Goal: Check status: Check status

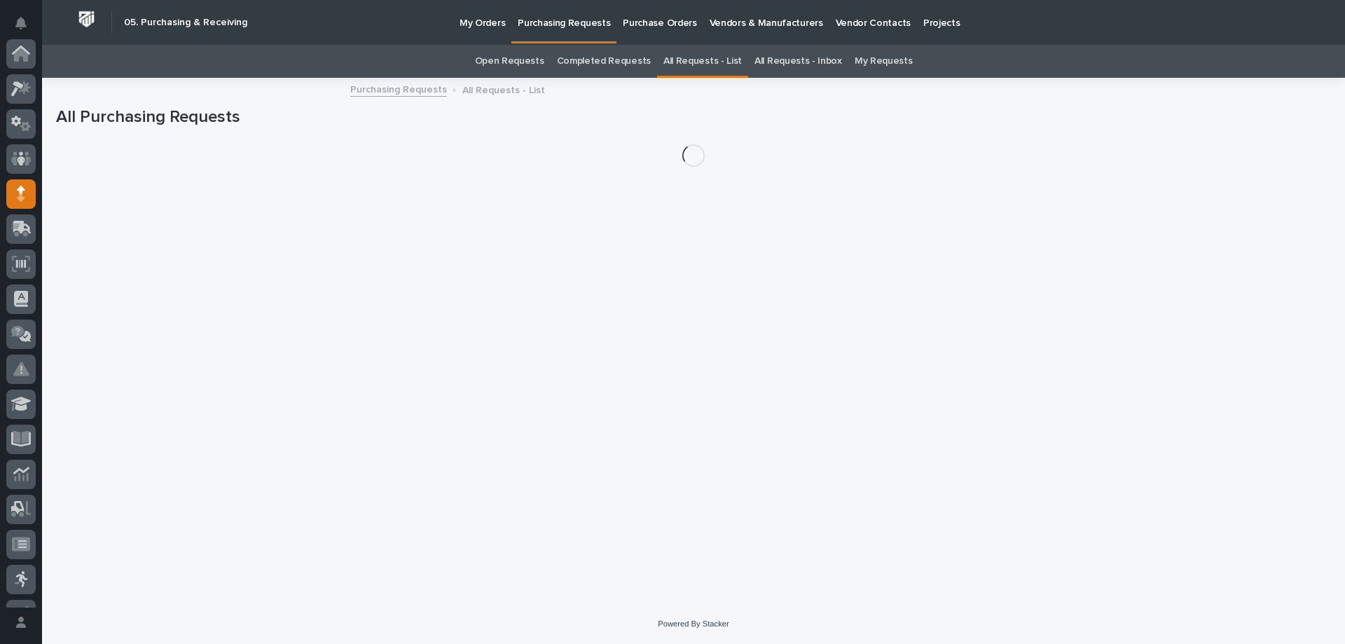
scroll to position [140, 0]
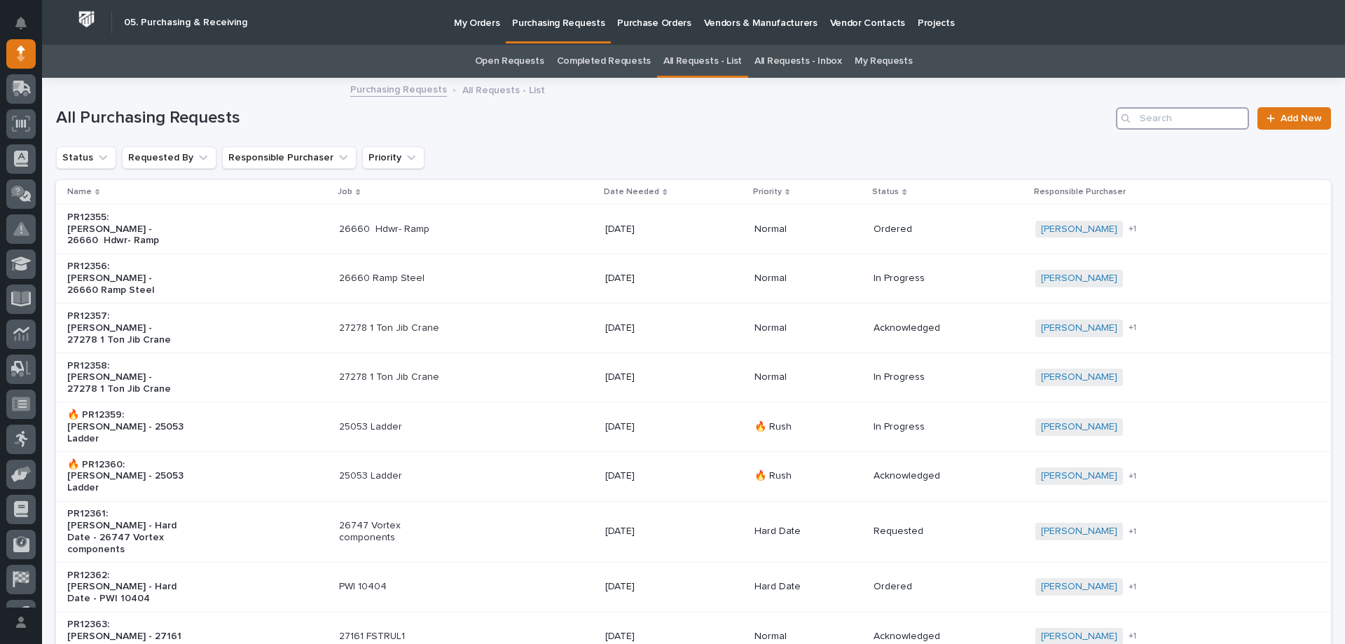
click at [1144, 121] on input "Search" at bounding box center [1182, 118] width 133 height 22
type input "25852"
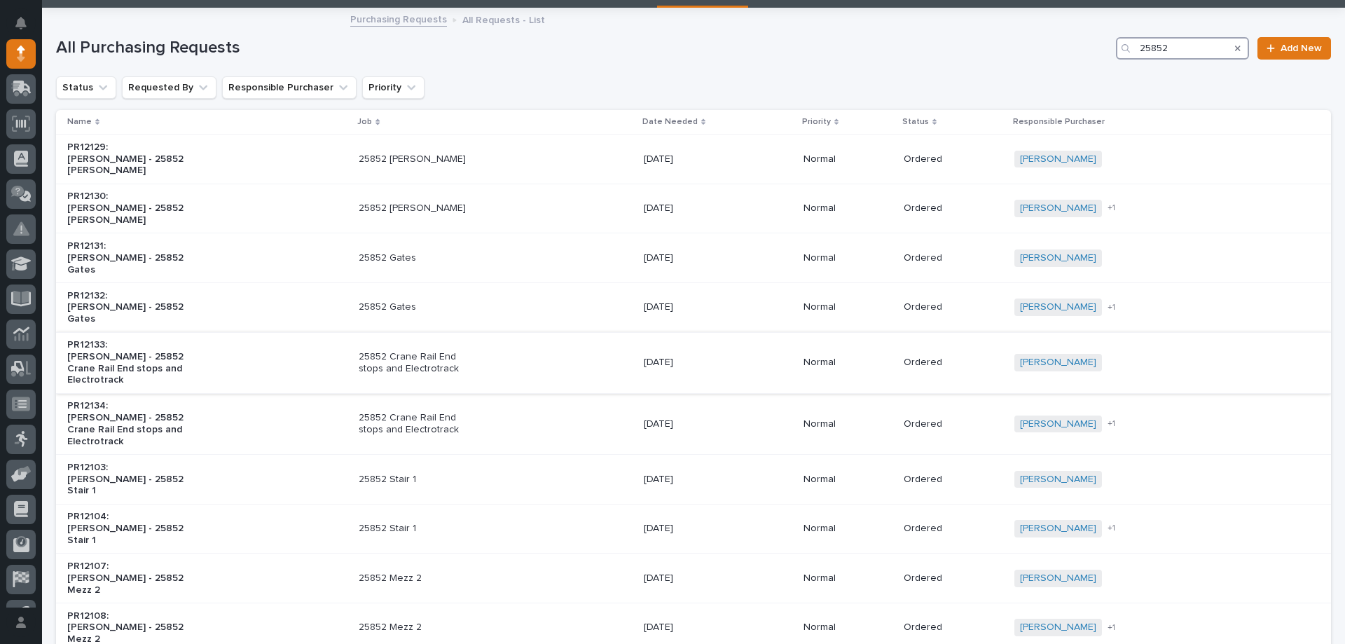
scroll to position [140, 0]
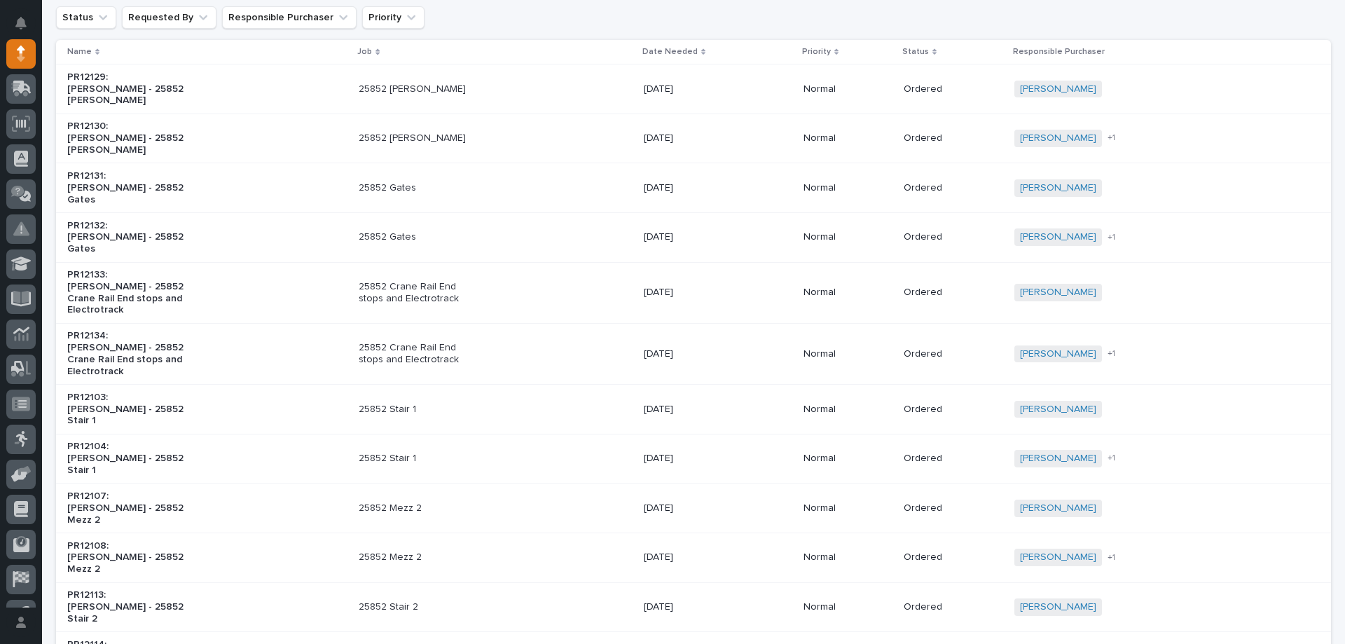
click at [854, 403] on p "Normal" at bounding box center [847, 409] width 89 height 12
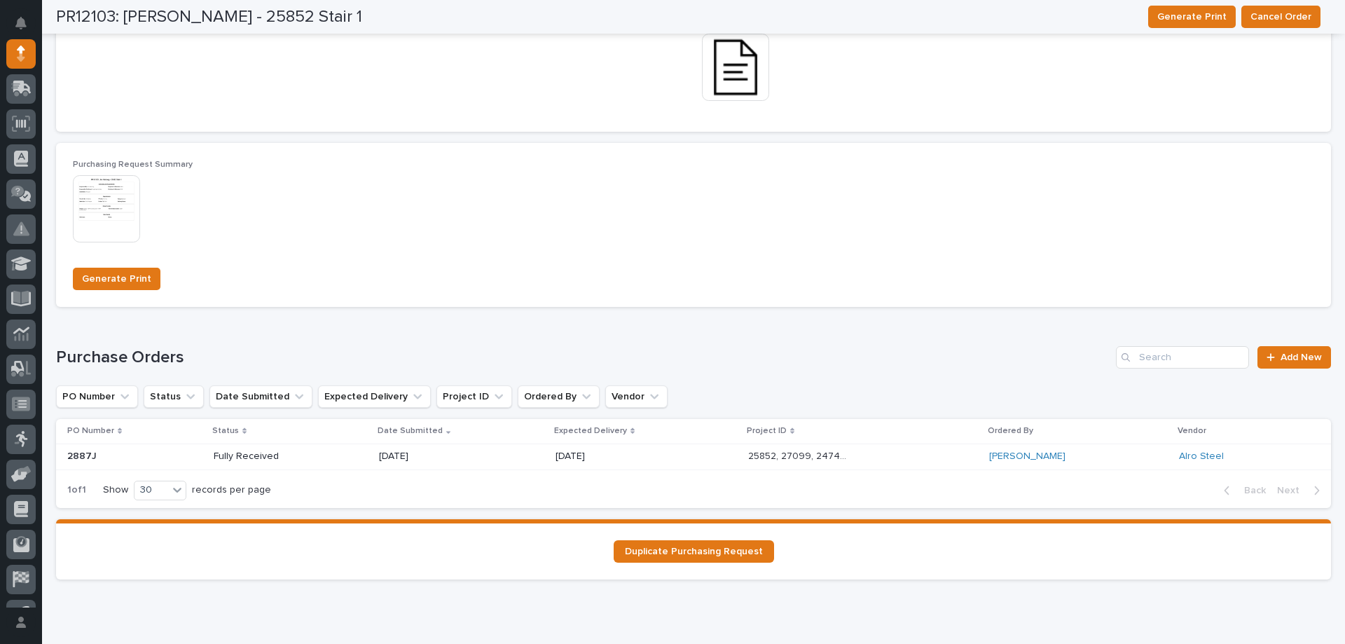
scroll to position [947, 0]
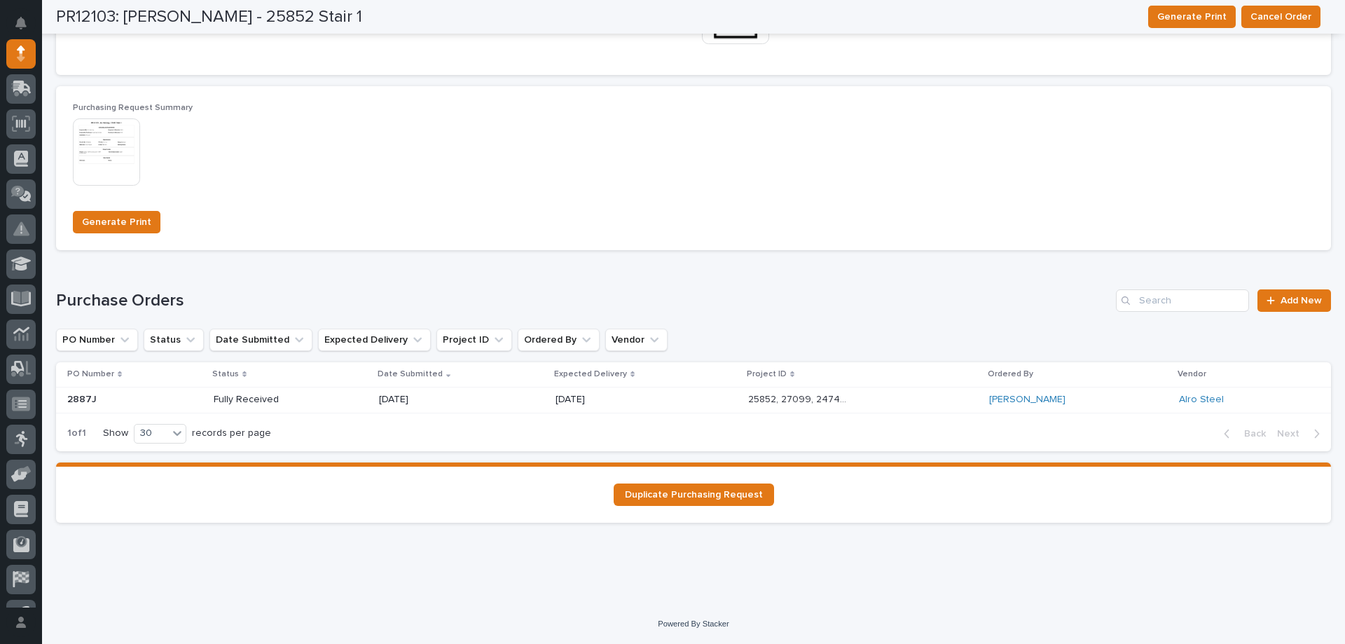
click at [648, 410] on div "[DATE]" at bounding box center [646, 399] width 182 height 23
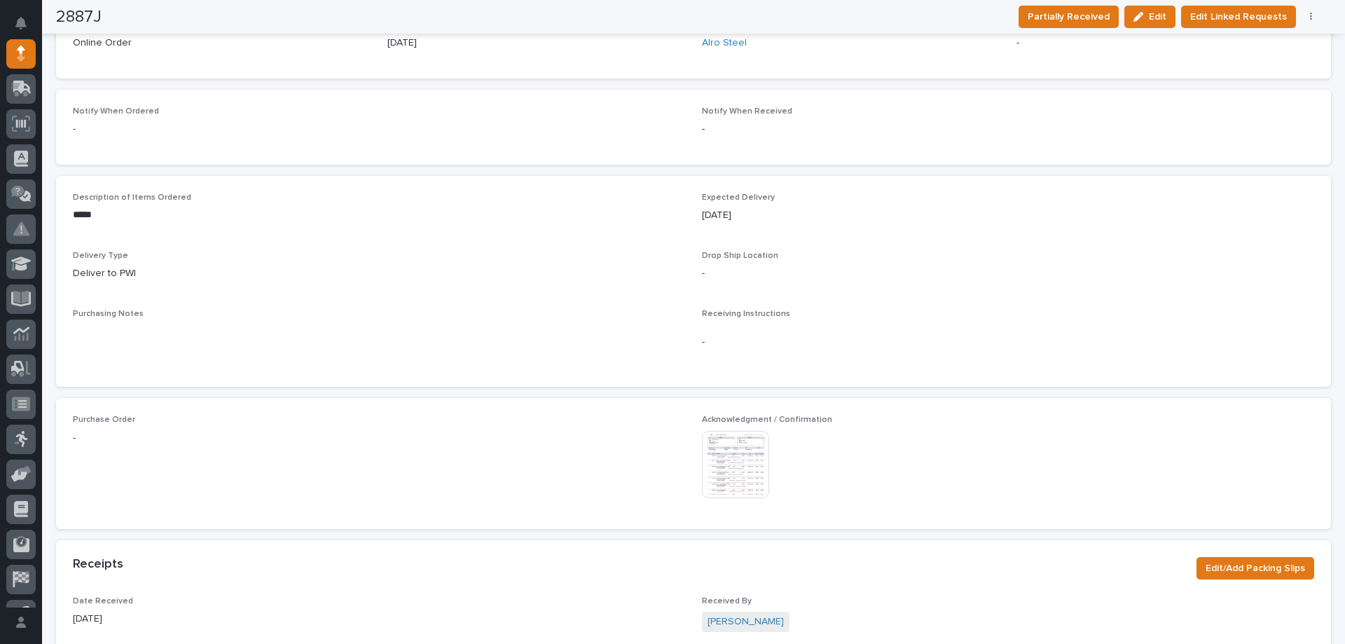
scroll to position [683, 0]
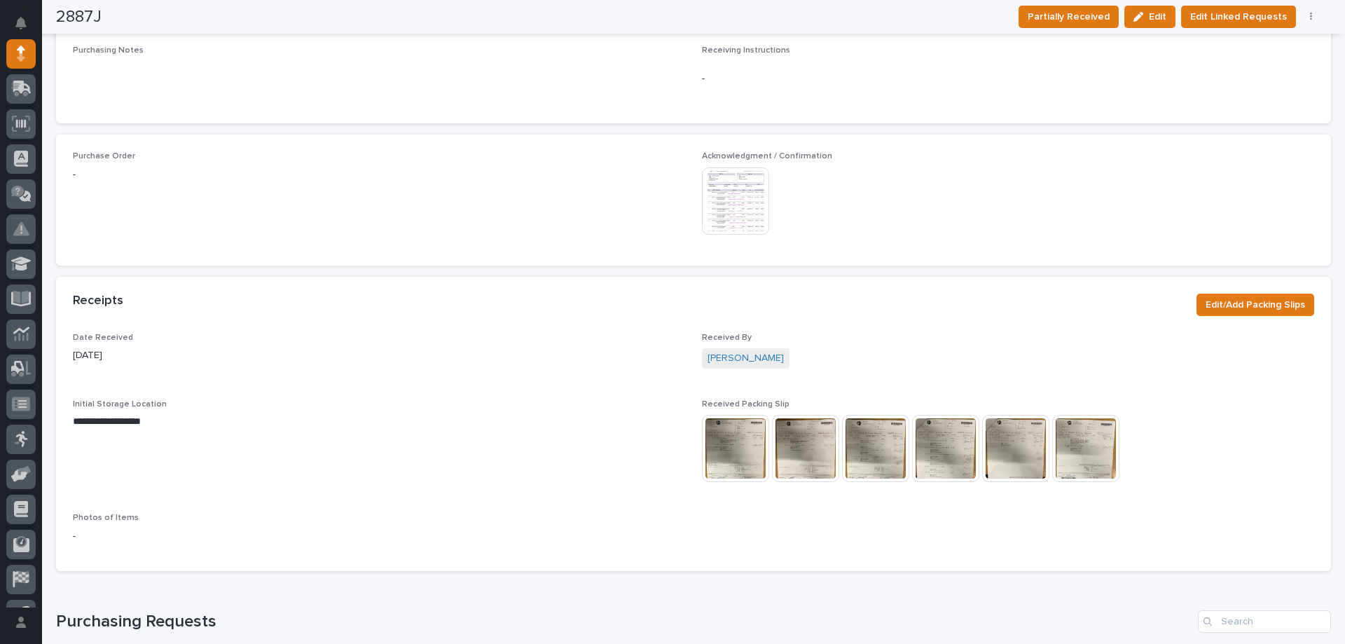
click at [709, 203] on img at bounding box center [735, 200] width 67 height 67
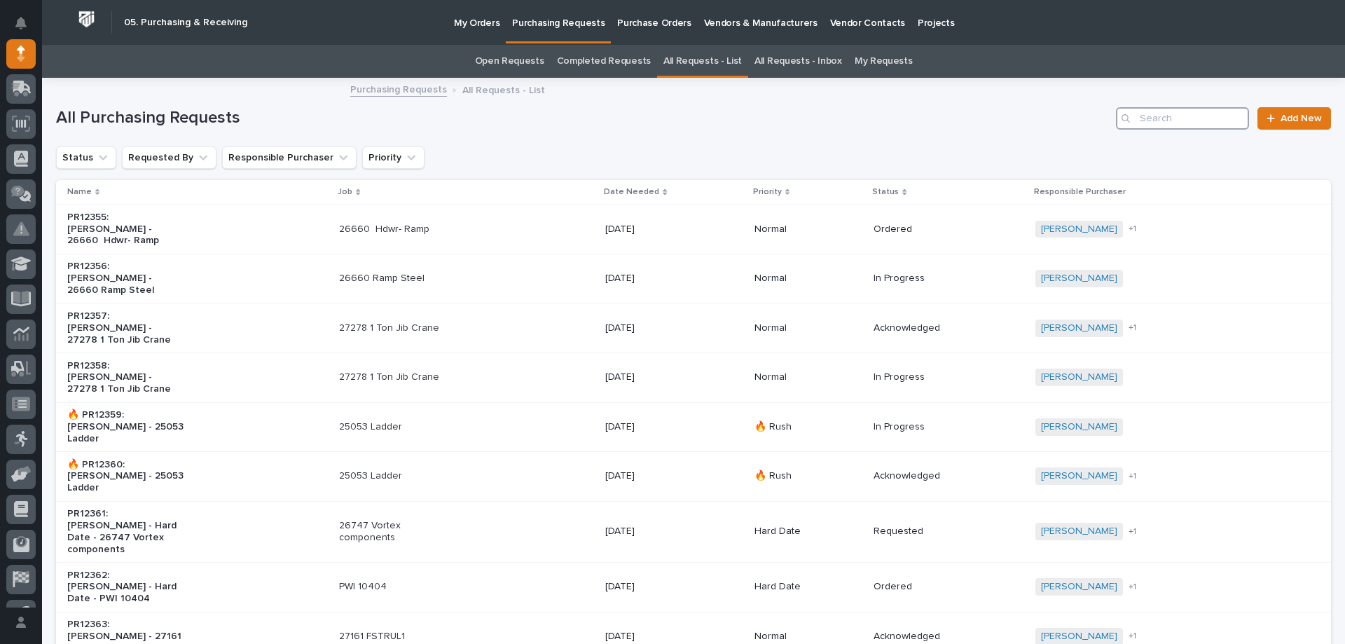
click at [1198, 112] on input "Search" at bounding box center [1182, 118] width 133 height 22
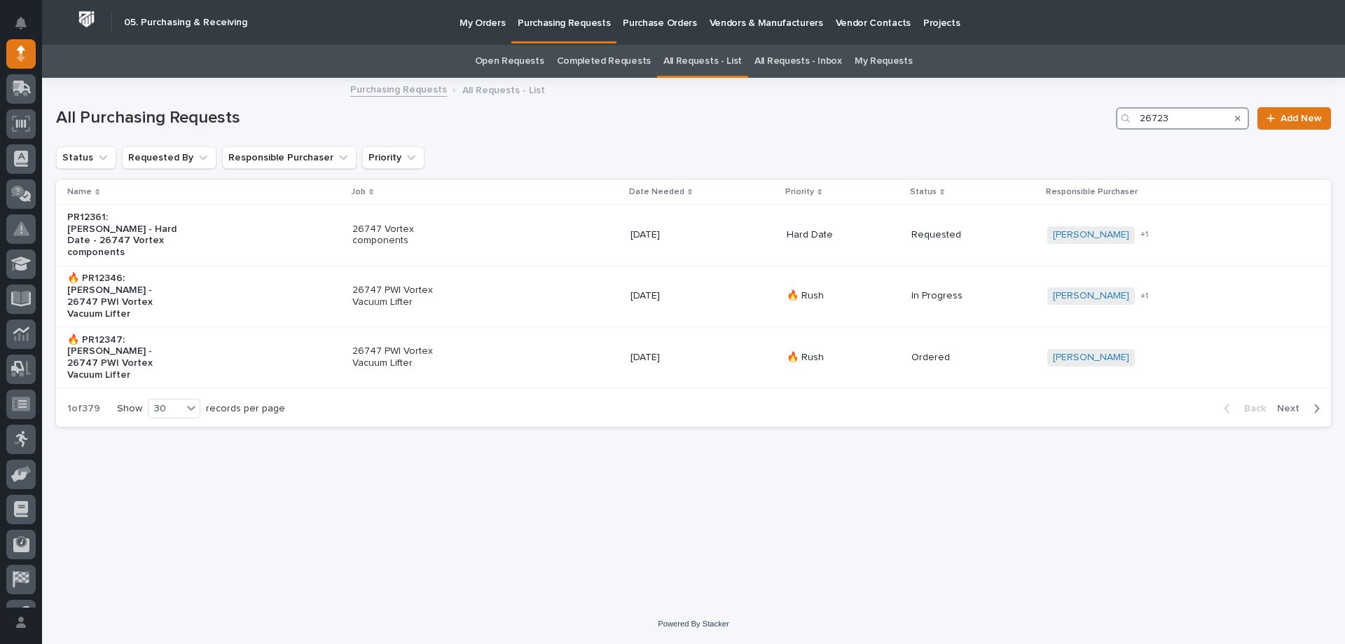
type input "26723"
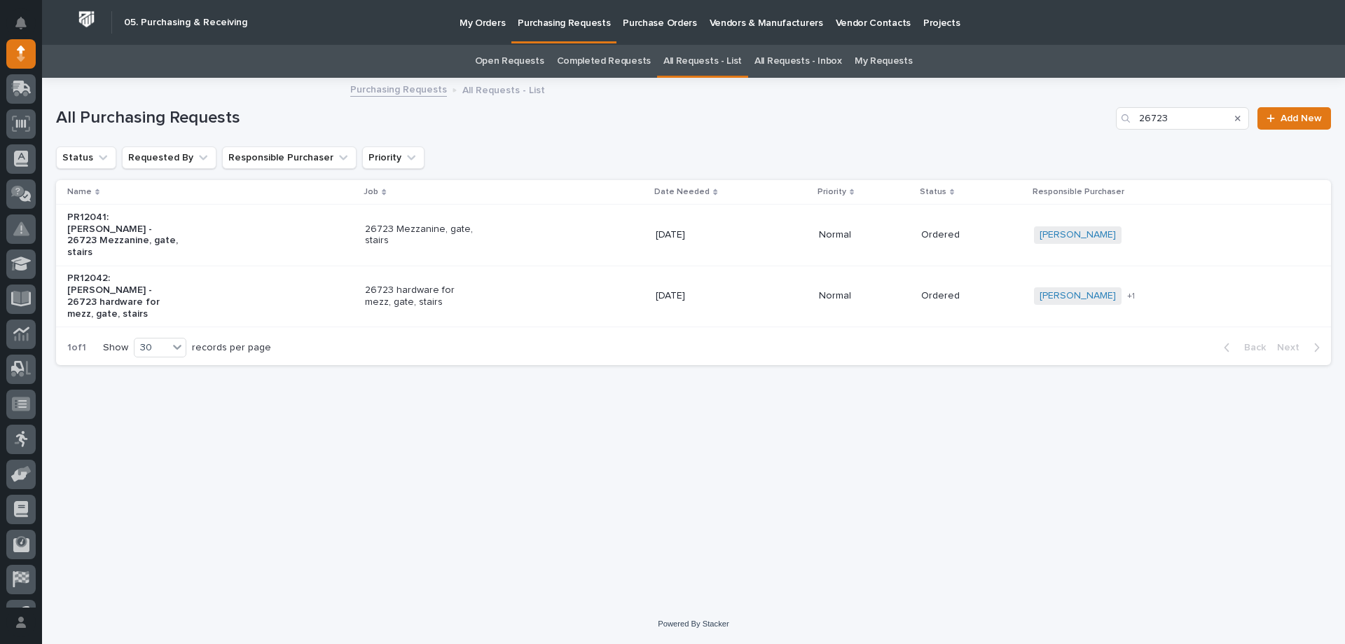
click at [568, 237] on div "26723 Mezzanine, gate, stairs" at bounding box center [504, 235] width 279 height 35
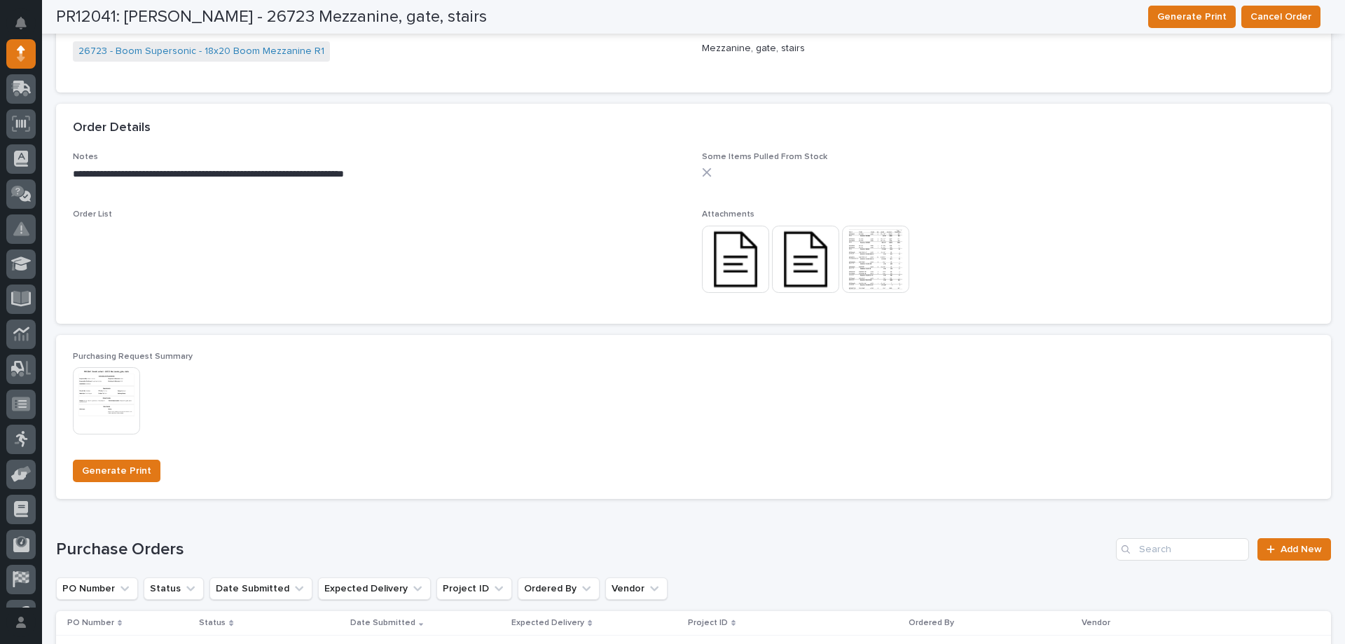
scroll to position [978, 0]
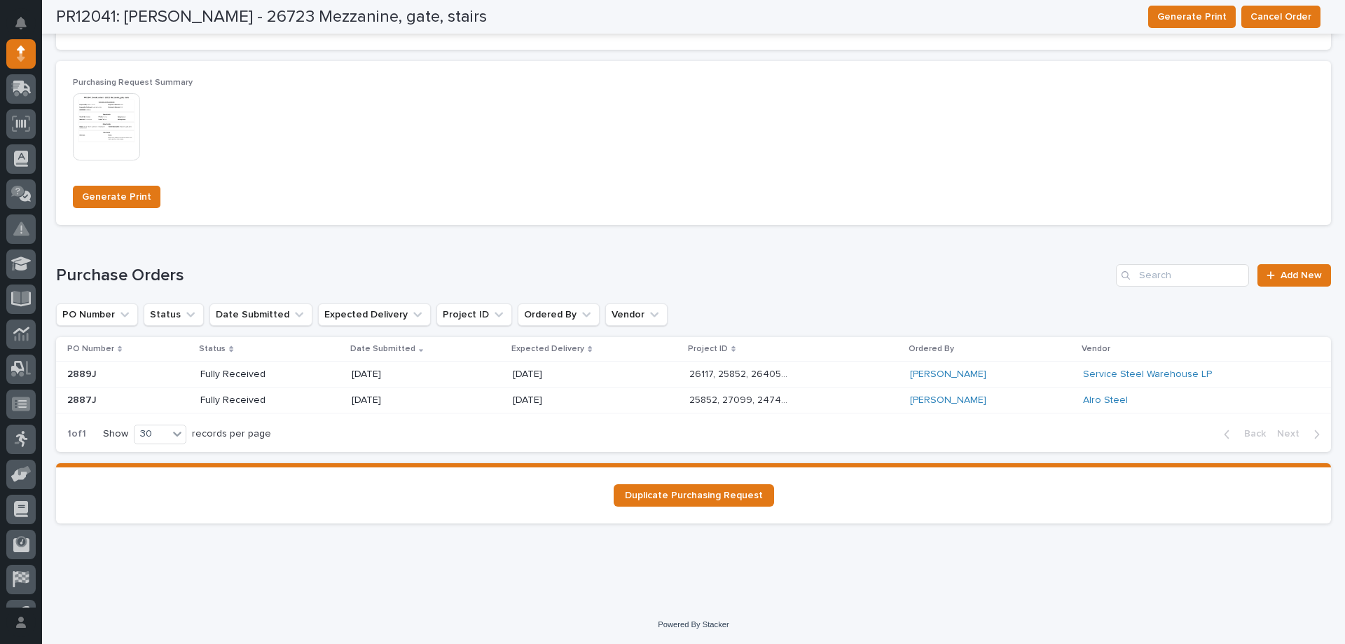
click at [563, 398] on p "[DATE]" at bounding box center [563, 400] width 100 height 12
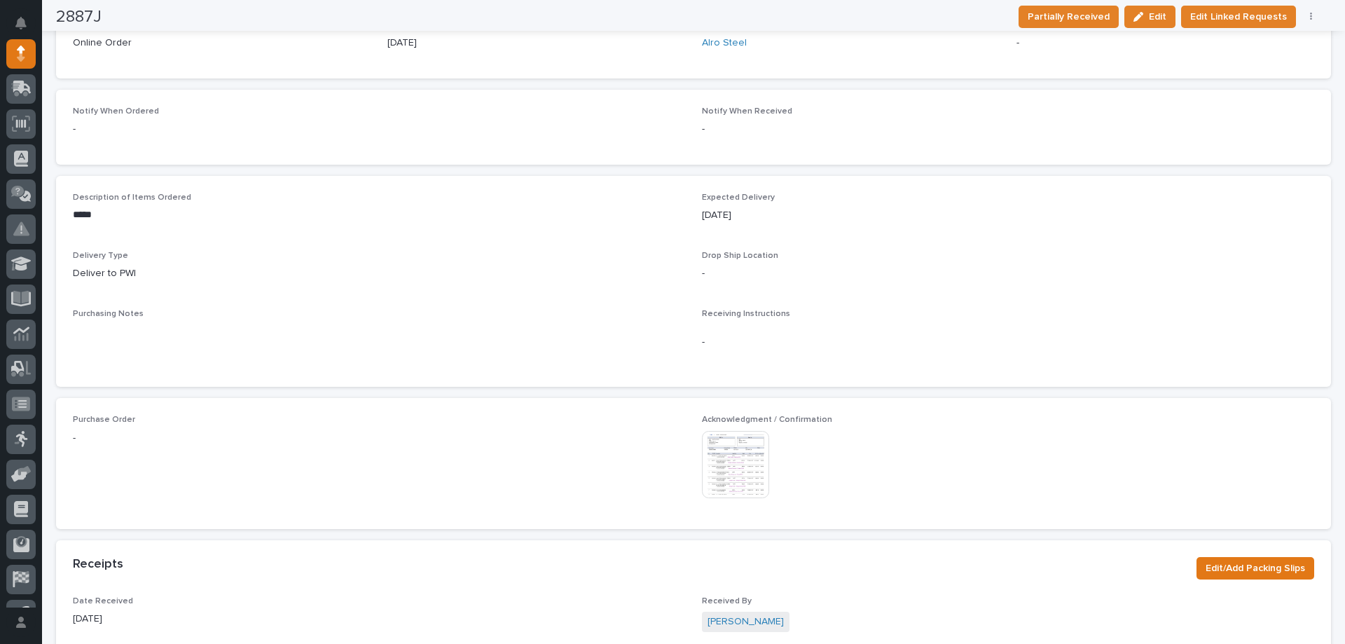
scroll to position [613, 0]
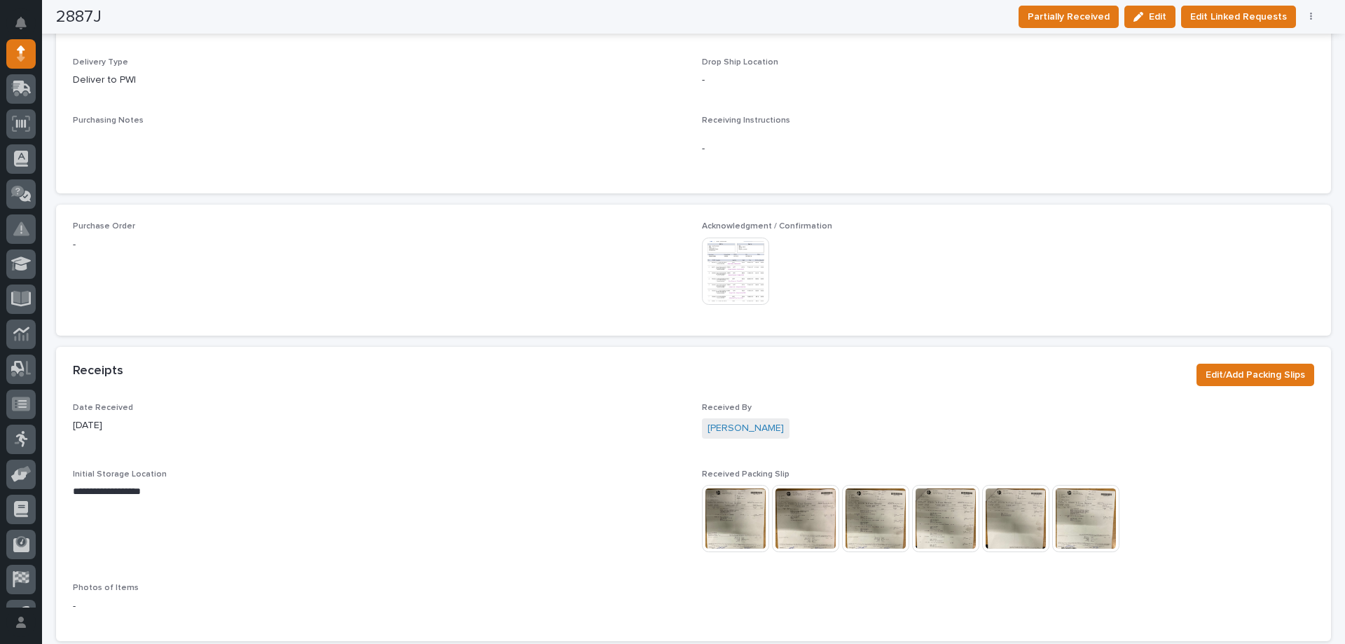
click at [712, 277] on img at bounding box center [735, 270] width 67 height 67
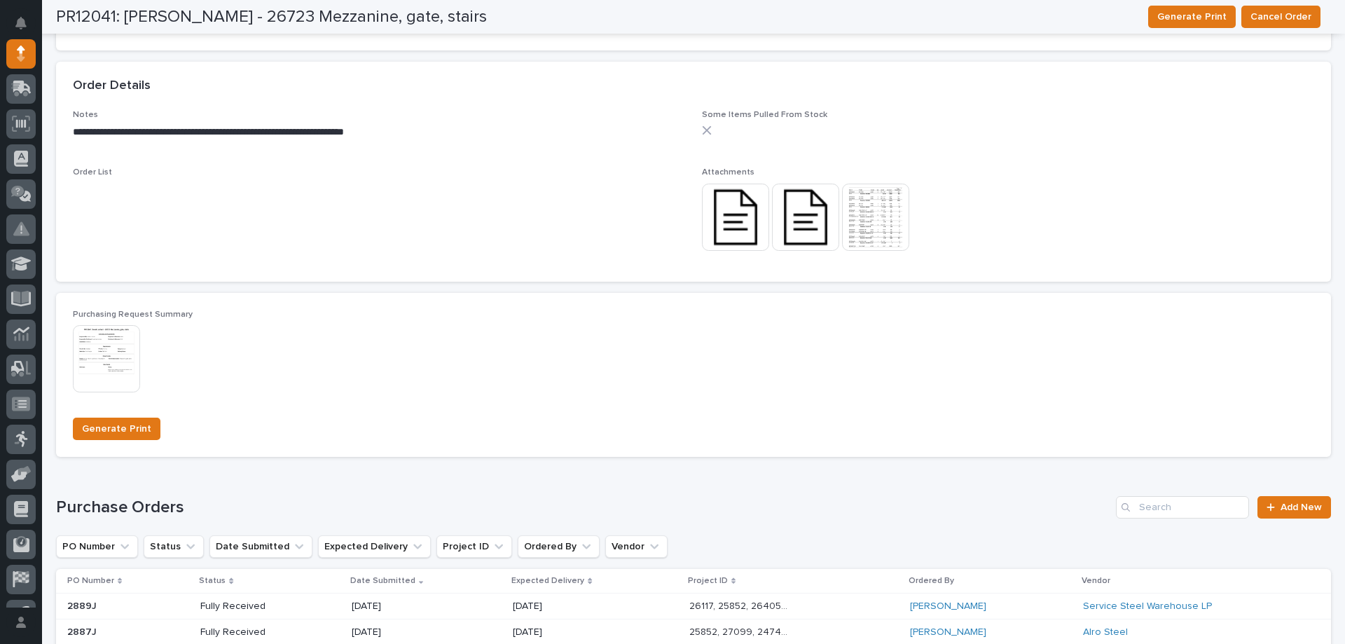
scroll to position [978, 0]
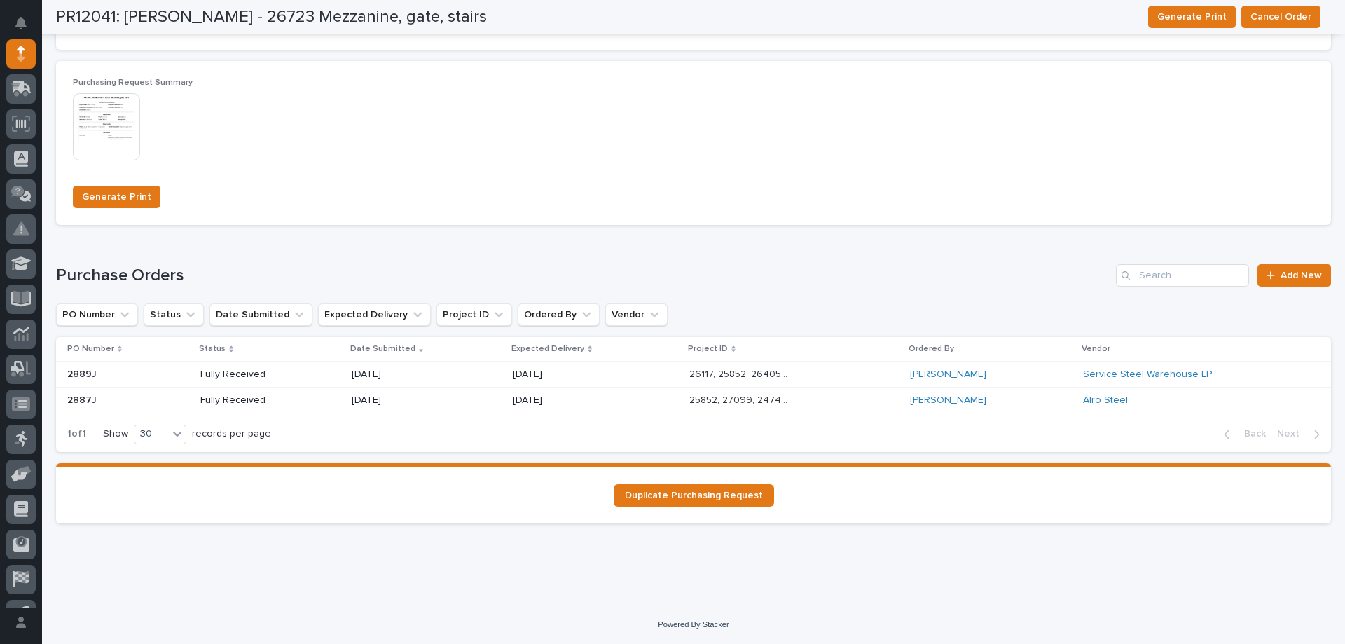
click at [616, 374] on div "[DATE]" at bounding box center [595, 374] width 165 height 23
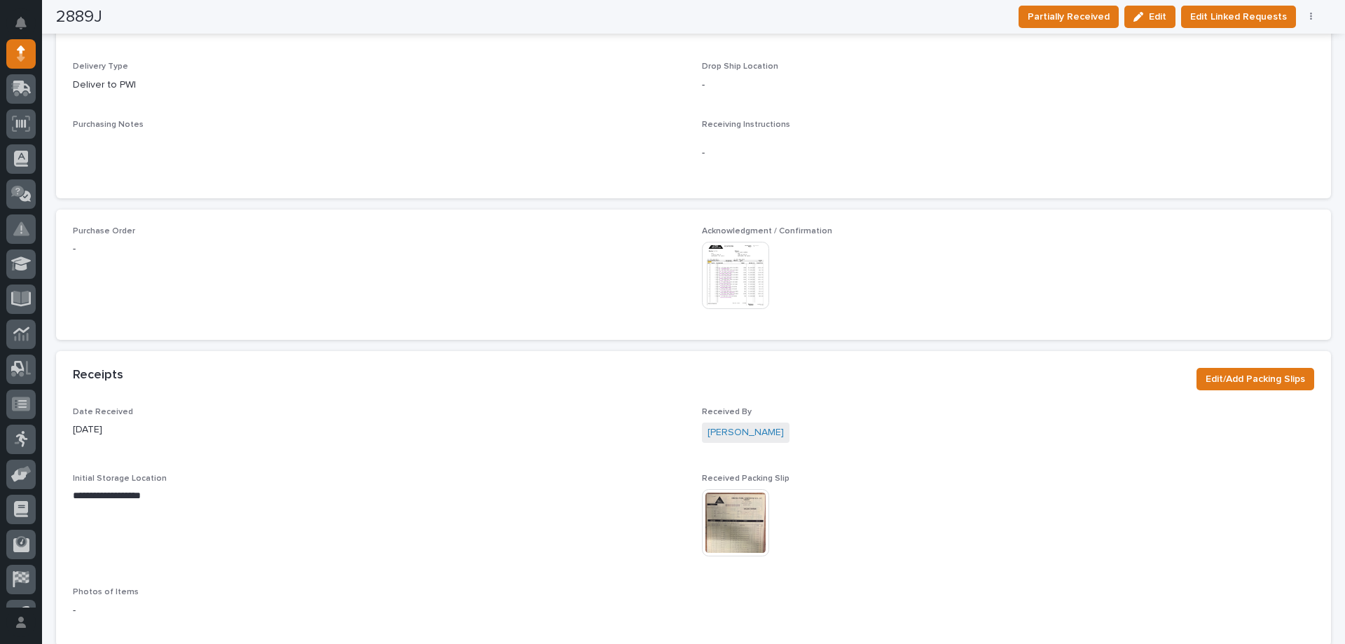
scroll to position [735, 0]
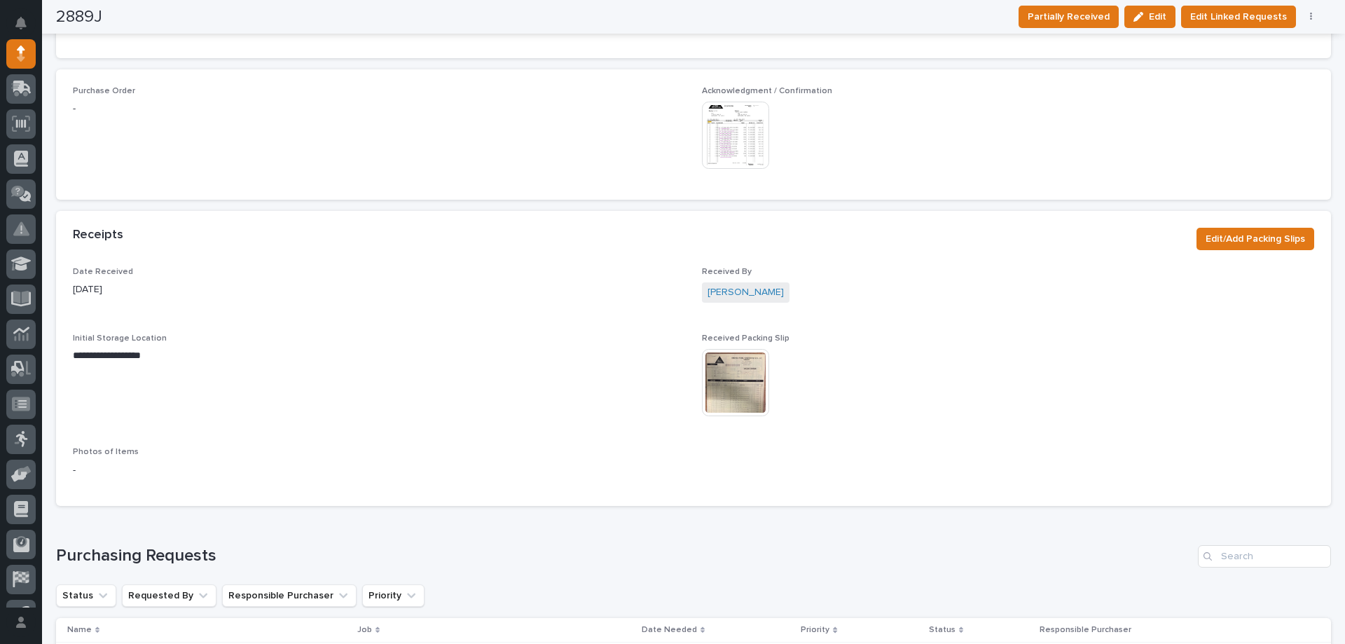
click at [730, 147] on img at bounding box center [735, 135] width 67 height 67
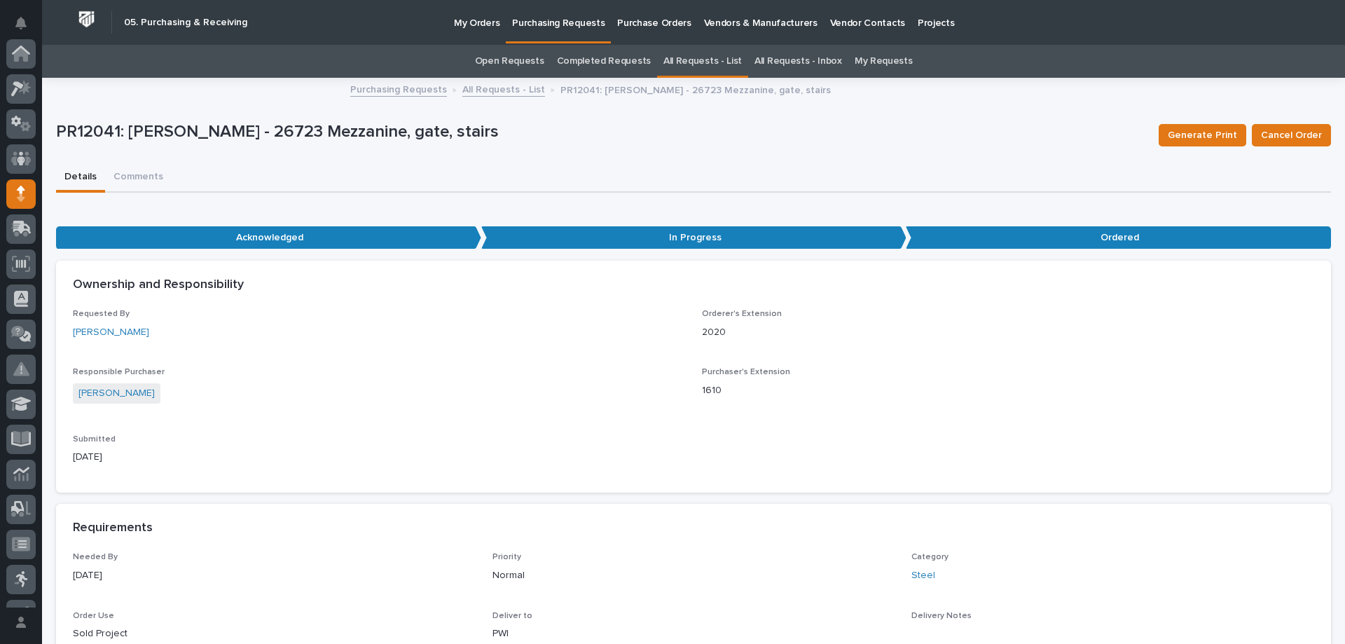
scroll to position [140, 0]
